Goal: Task Accomplishment & Management: Manage account settings

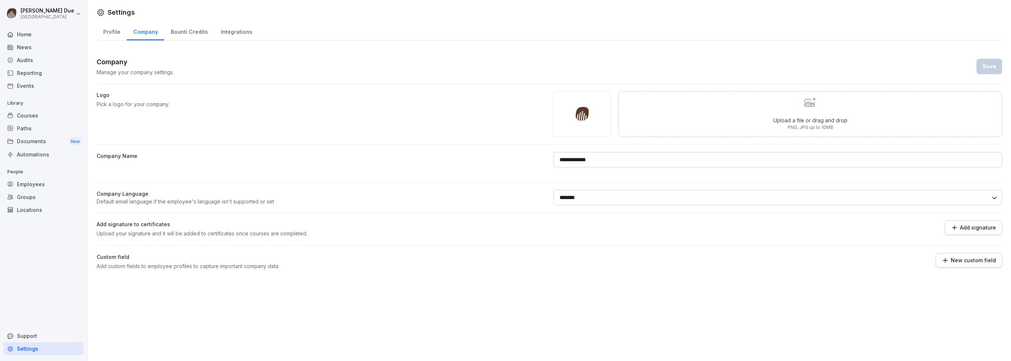
click at [33, 117] on div "Courses" at bounding box center [44, 115] width 80 height 13
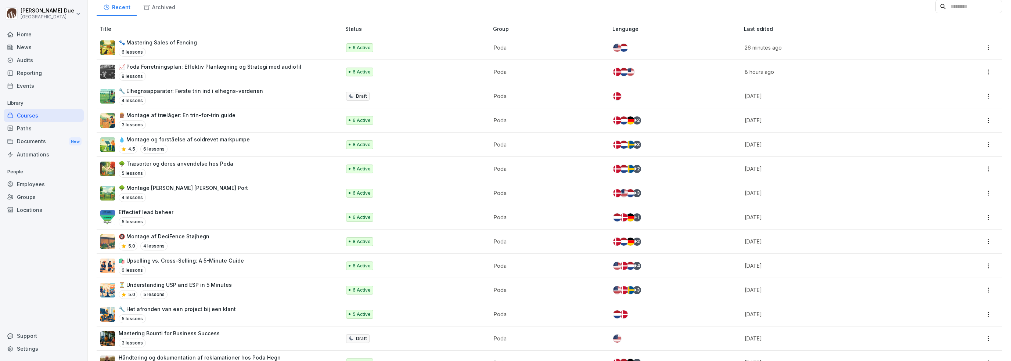
scroll to position [147, 0]
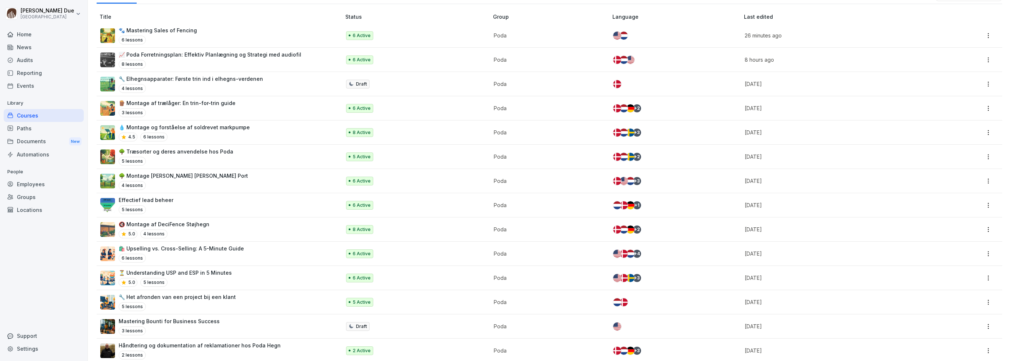
click at [186, 226] on p "🔇 Montage af DeciFence Støjhegn" at bounding box center [164, 224] width 91 height 8
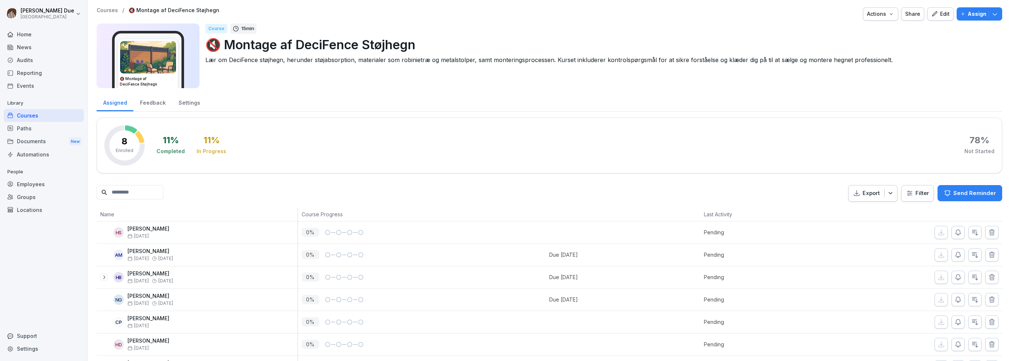
click at [992, 17] on icon "button" at bounding box center [994, 13] width 7 height 7
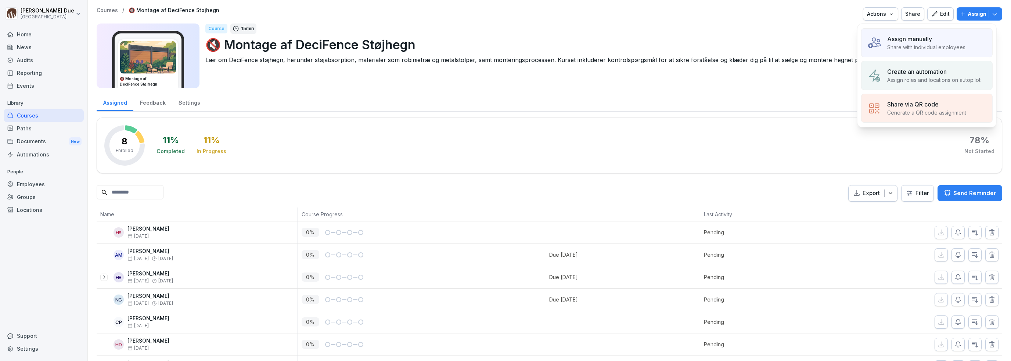
click at [898, 41] on p "Assign manually" at bounding box center [909, 39] width 45 height 9
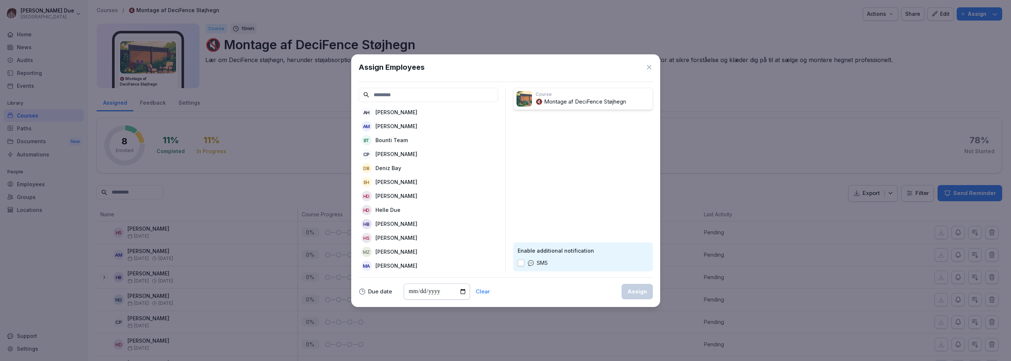
click at [386, 126] on p "[PERSON_NAME]" at bounding box center [396, 126] width 42 height 8
click at [377, 165] on p "[PERSON_NAME]" at bounding box center [396, 168] width 42 height 8
click at [378, 166] on p "[PERSON_NAME]" at bounding box center [396, 168] width 42 height 8
click at [378, 167] on p "Helle Due" at bounding box center [387, 168] width 25 height 8
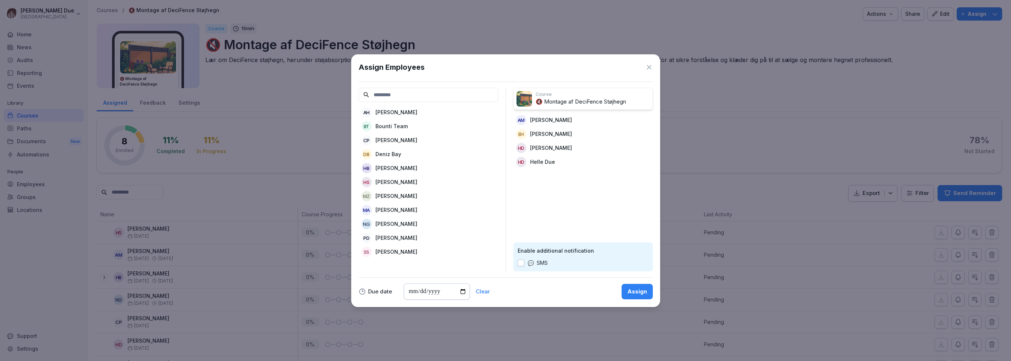
click at [379, 165] on p "[PERSON_NAME]" at bounding box center [396, 168] width 42 height 8
click at [379, 167] on p "[PERSON_NAME]" at bounding box center [396, 168] width 42 height 8
click at [378, 180] on p "[PERSON_NAME]" at bounding box center [396, 182] width 42 height 8
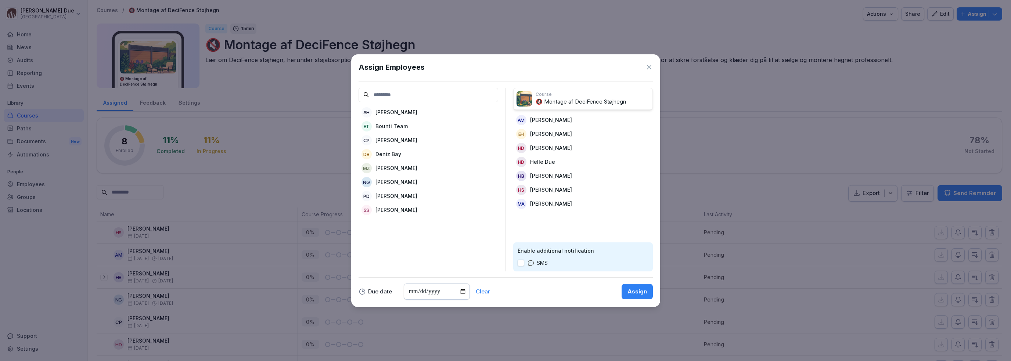
click at [378, 183] on p "[PERSON_NAME]" at bounding box center [396, 182] width 42 height 8
click at [379, 195] on p "[PERSON_NAME]" at bounding box center [396, 196] width 42 height 8
click at [382, 181] on p "[PERSON_NAME]" at bounding box center [396, 182] width 42 height 8
click at [417, 292] on input "date" at bounding box center [437, 292] width 66 height 16
click at [460, 292] on input "date" at bounding box center [437, 292] width 66 height 16
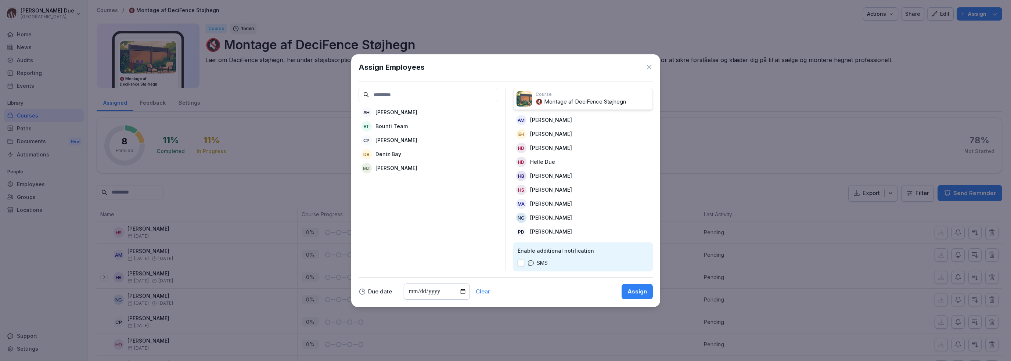
type input "**********"
click at [632, 292] on div "Assign" at bounding box center [636, 292] width 19 height 8
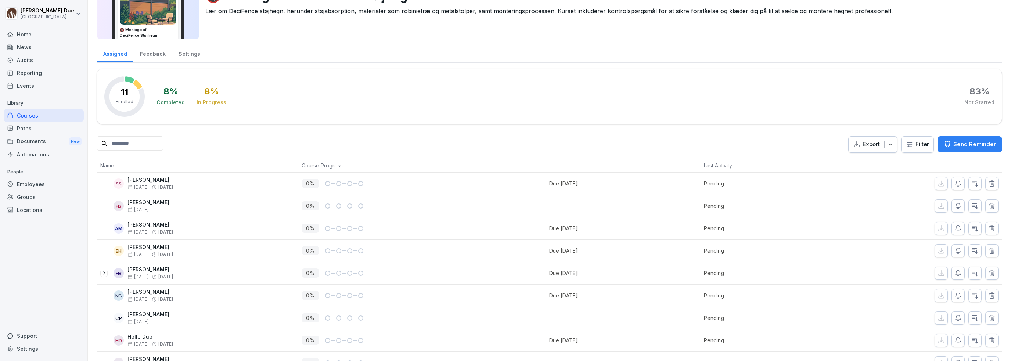
scroll to position [123, 0]
